Goal: Go to known website: Access a specific website the user already knows

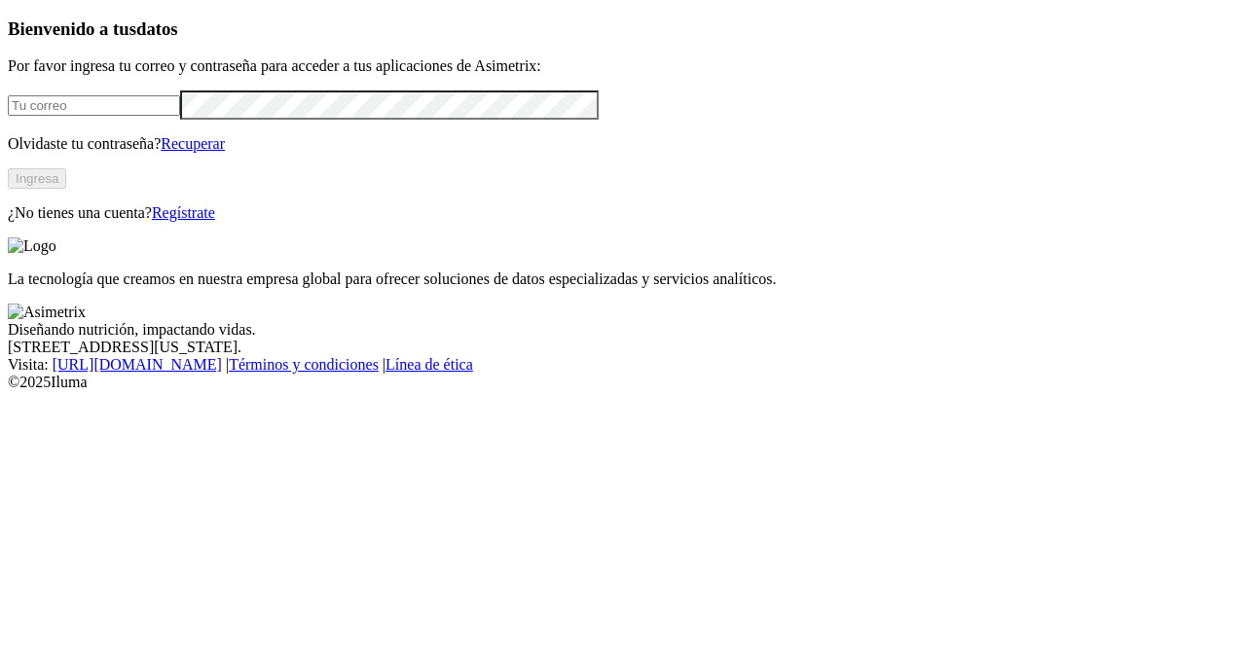
type input "[PERSON_NAME][EMAIL_ADDRESS][PERSON_NAME][DOMAIN_NAME]"
click at [66, 189] on button "Ingresa" at bounding box center [37, 178] width 58 height 20
